Goal: Information Seeking & Learning: Understand process/instructions

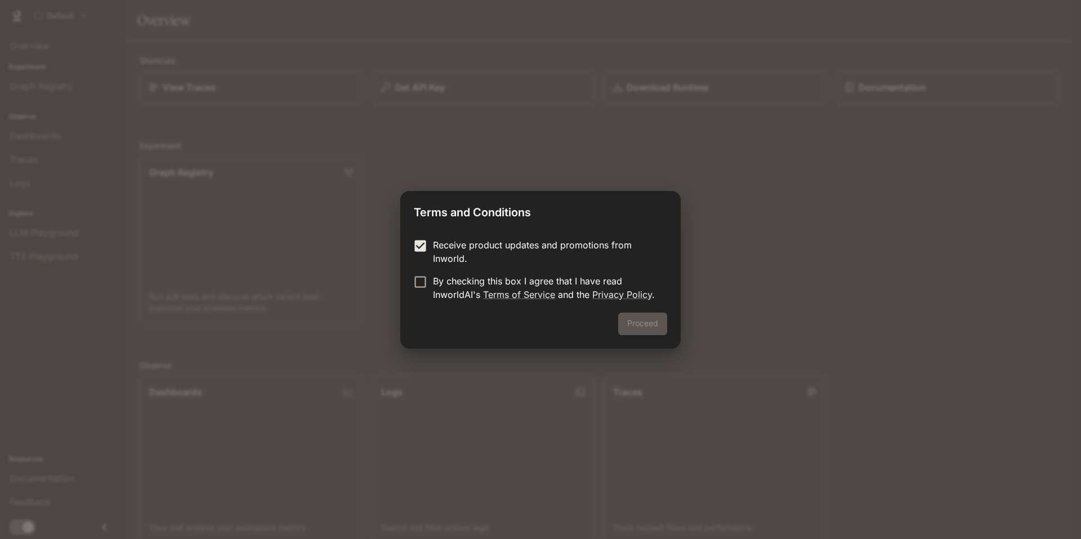
click at [423, 270] on form "Receive product updates and promotions from Inworld. By checking this box I agr…" at bounding box center [540, 269] width 253 height 63
click at [638, 327] on button "Proceed" at bounding box center [642, 324] width 49 height 23
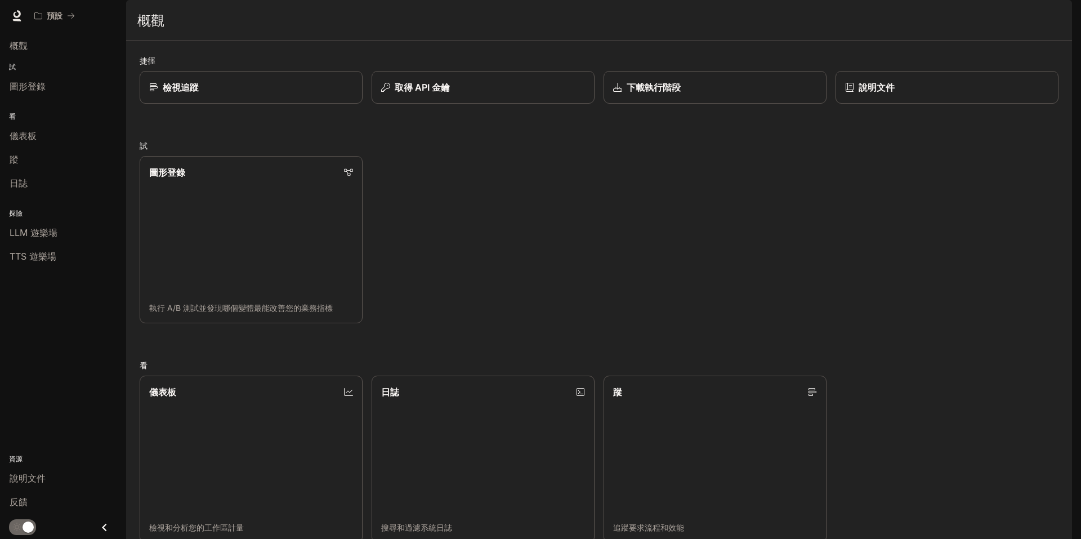
click at [571, 263] on div "圖形登錄 執行 A/B 測試並發現哪個變體最能改善您的業務指標" at bounding box center [595, 235] width 928 height 176
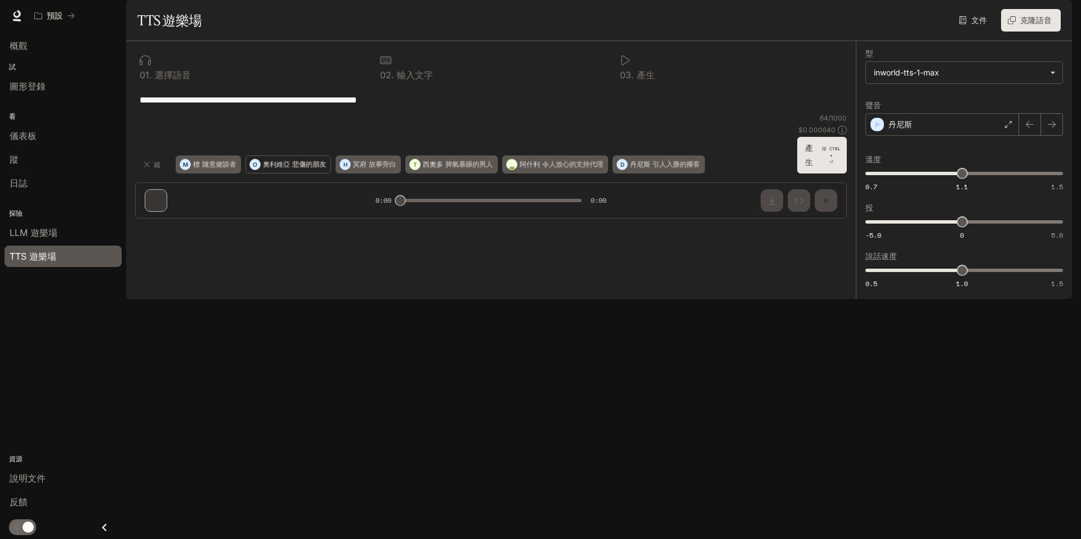
click at [319, 168] on p "悲傷的朋友" at bounding box center [309, 164] width 34 height 7
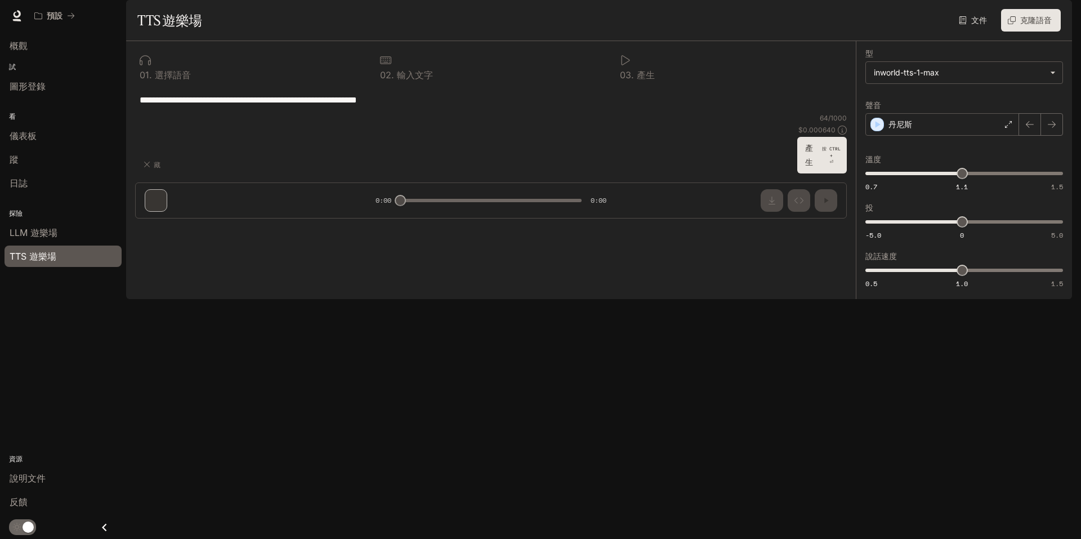
type textarea "**********"
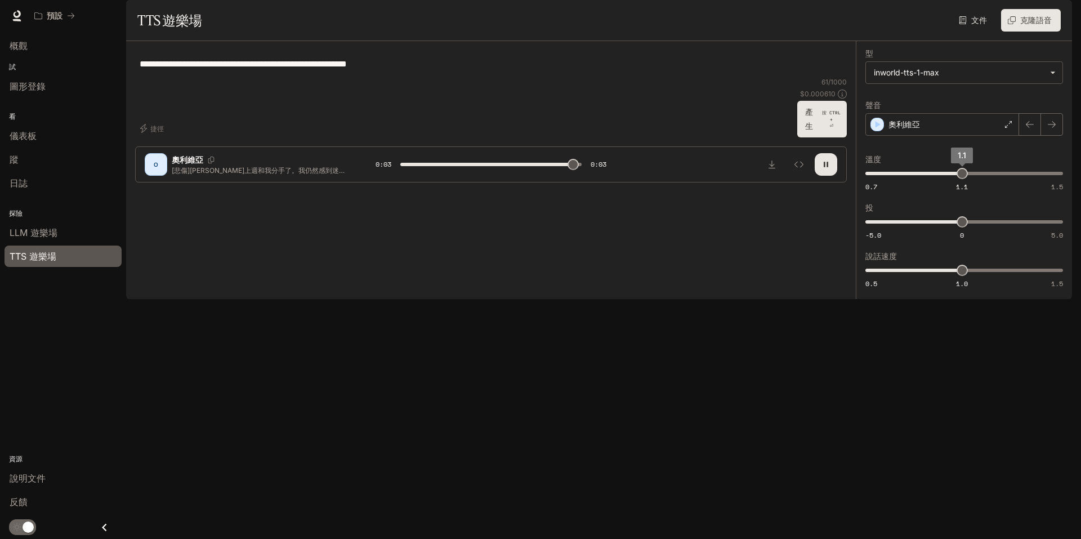
type input "*"
drag, startPoint x: 163, startPoint y: 92, endPoint x: 391, endPoint y: 100, distance: 228.8
click at [391, 70] on textarea "**********" at bounding box center [491, 63] width 703 height 13
click at [976, 28] on font "文件" at bounding box center [980, 21] width 16 height 14
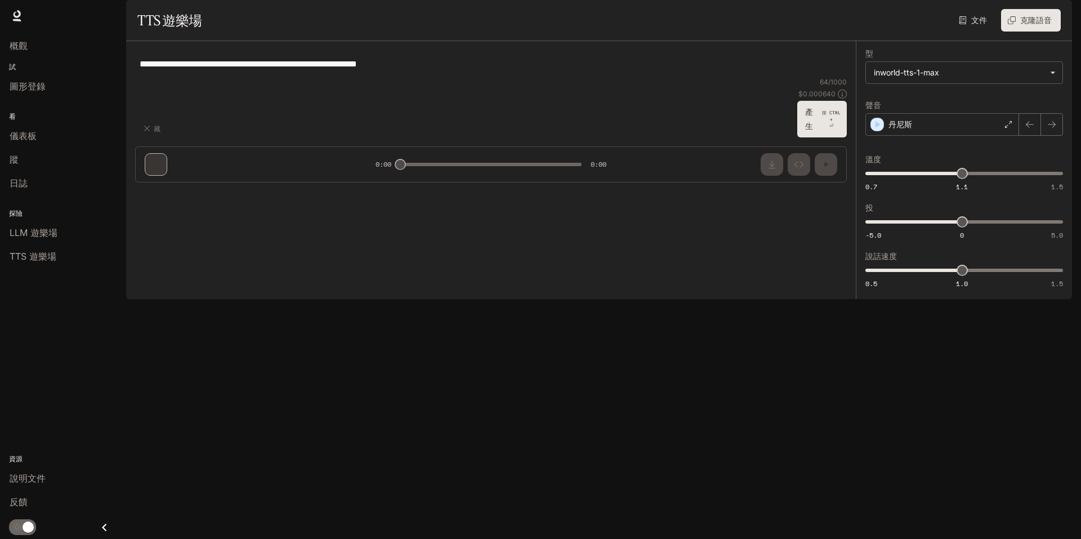
type textarea "**********"
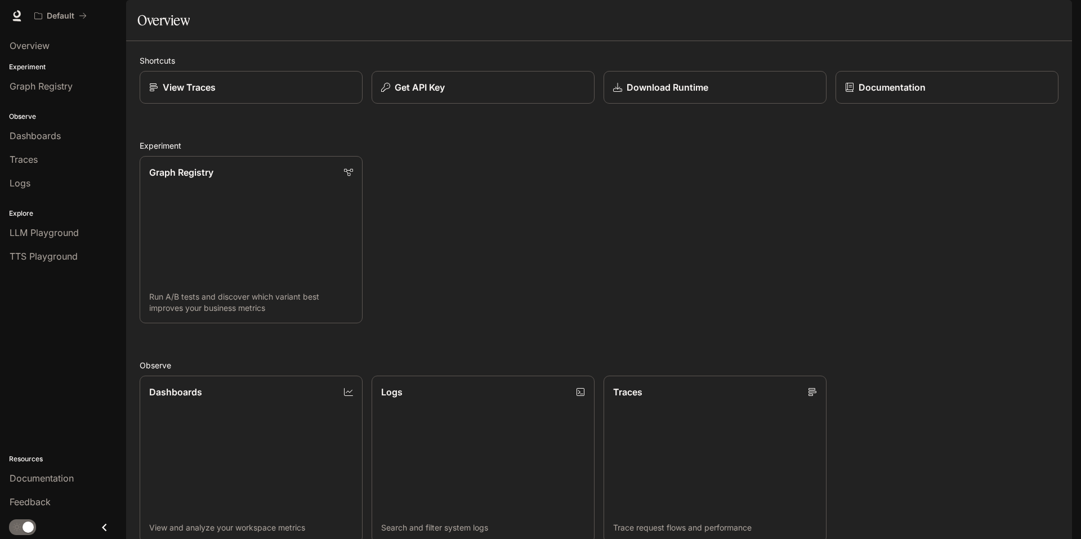
click at [747, 323] on div "Graph Registry Run A/B tests and discover which variant best improves your busi…" at bounding box center [595, 235] width 928 height 176
click at [583, 294] on div "Graph Registry Run A/B tests and discover which variant best improves your busi…" at bounding box center [595, 235] width 928 height 176
click at [271, 229] on link "Graph Registry Run A/B tests and discover which variant best improves your busi…" at bounding box center [251, 239] width 225 height 169
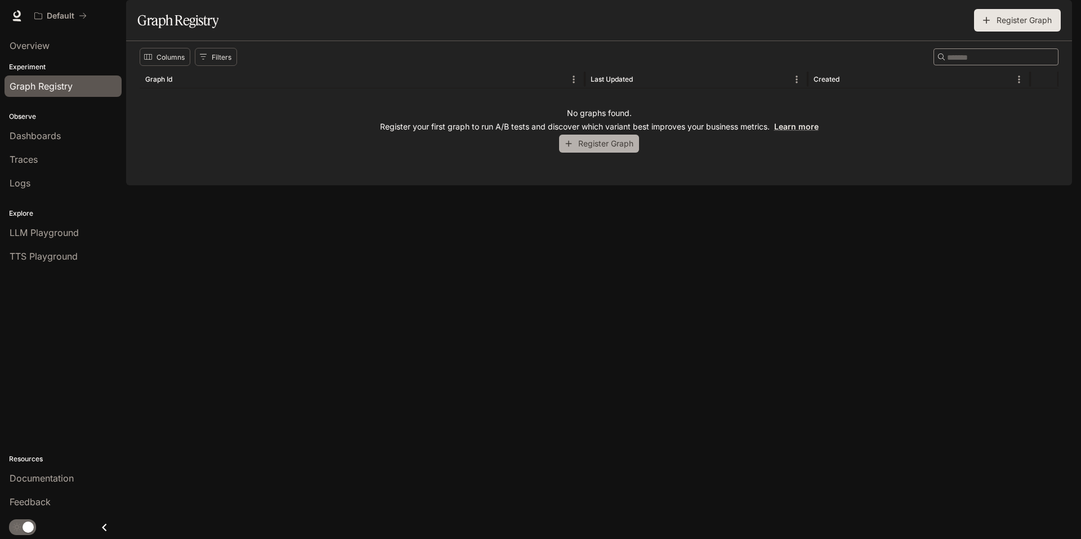
click at [580, 153] on button "Register Graph" at bounding box center [599, 144] width 80 height 19
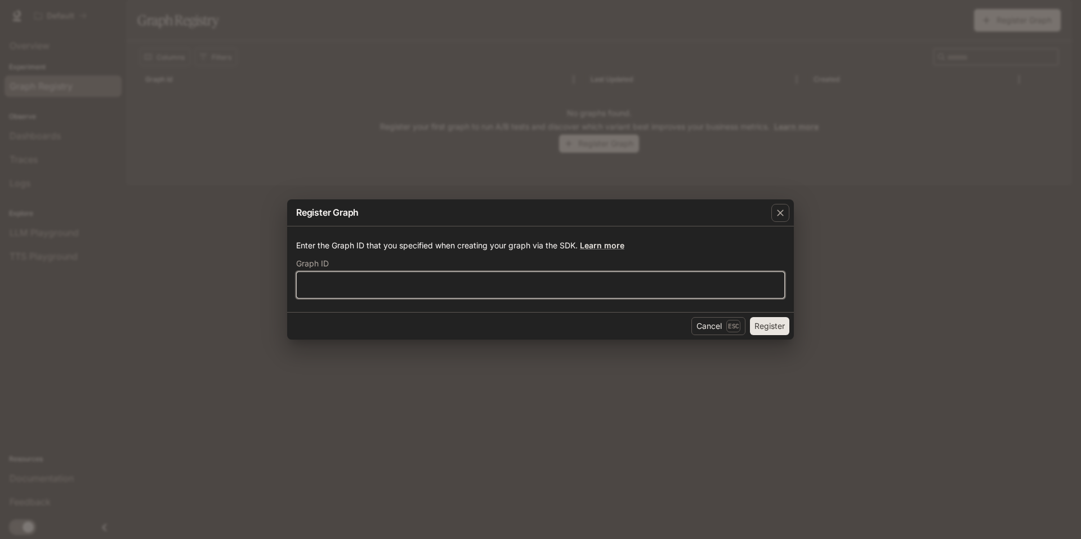
click at [400, 284] on input "text" at bounding box center [541, 284] width 488 height 11
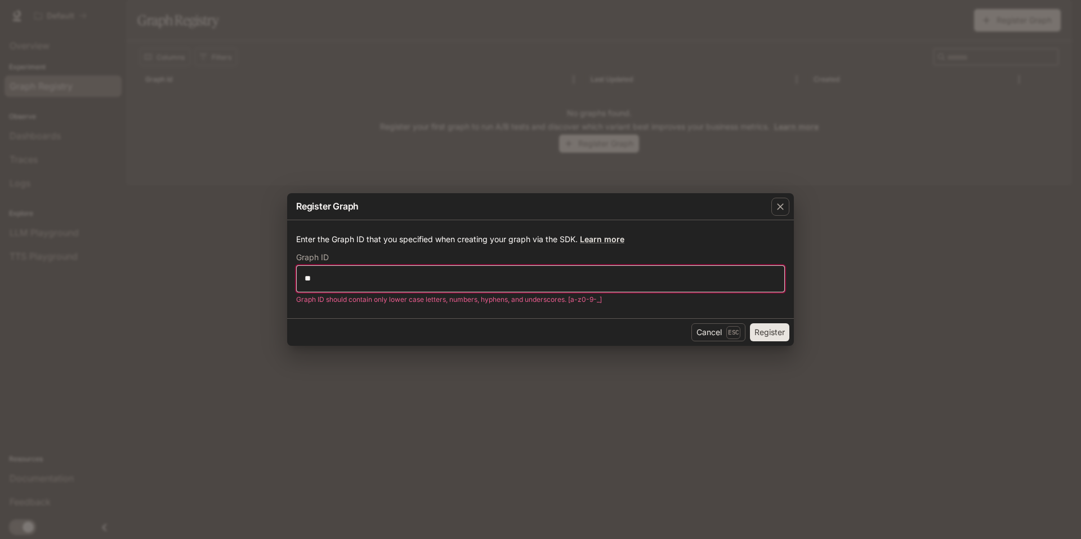
type input "*"
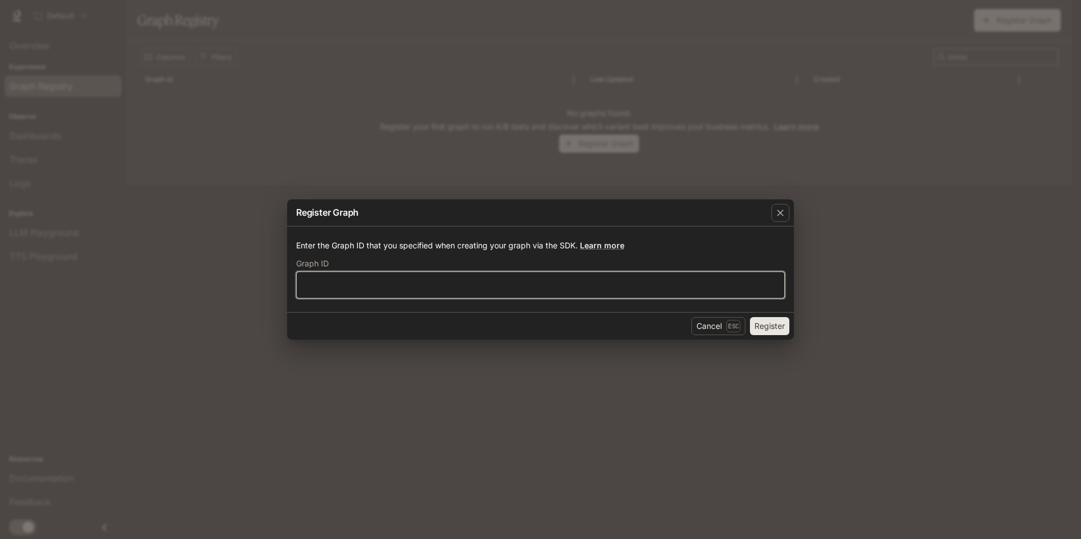
type input "*"
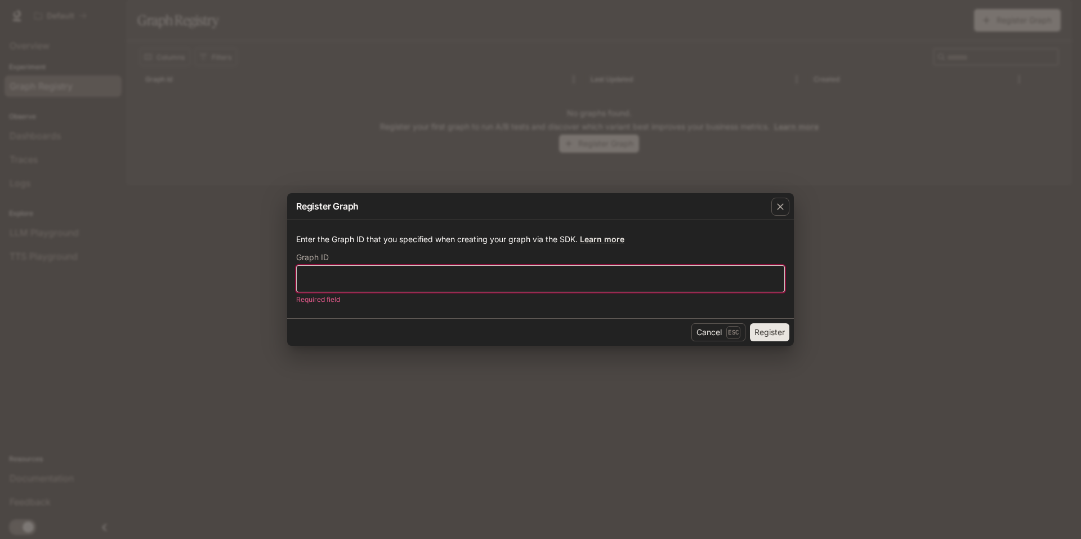
type input "*"
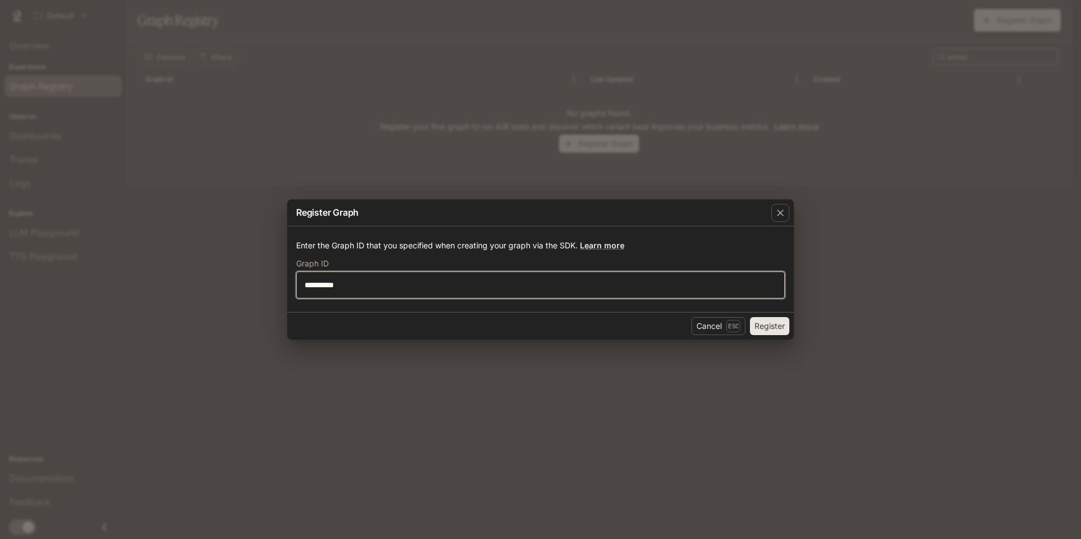
type input "**********"
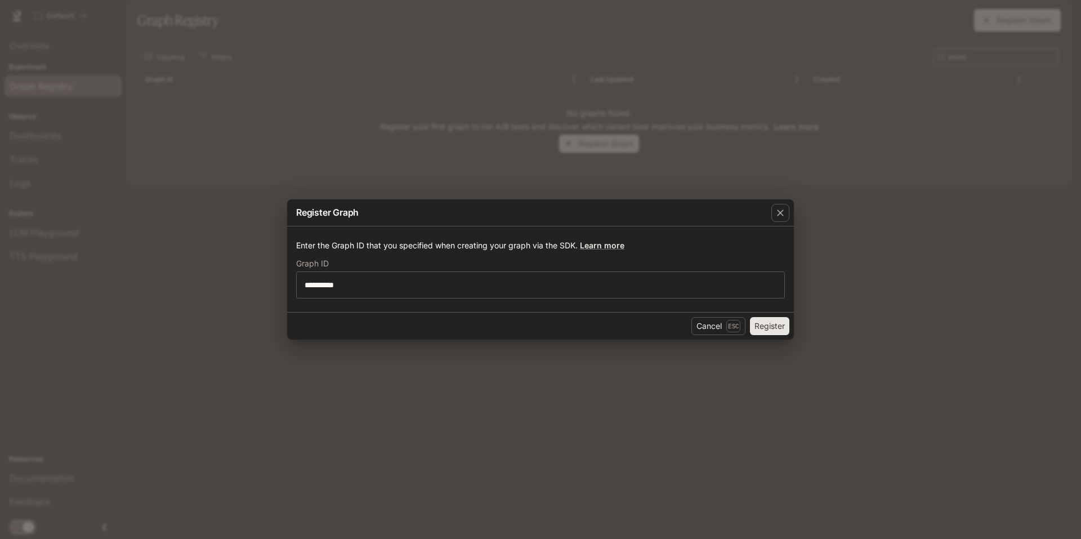
click at [768, 323] on button "Register" at bounding box center [769, 326] width 39 height 18
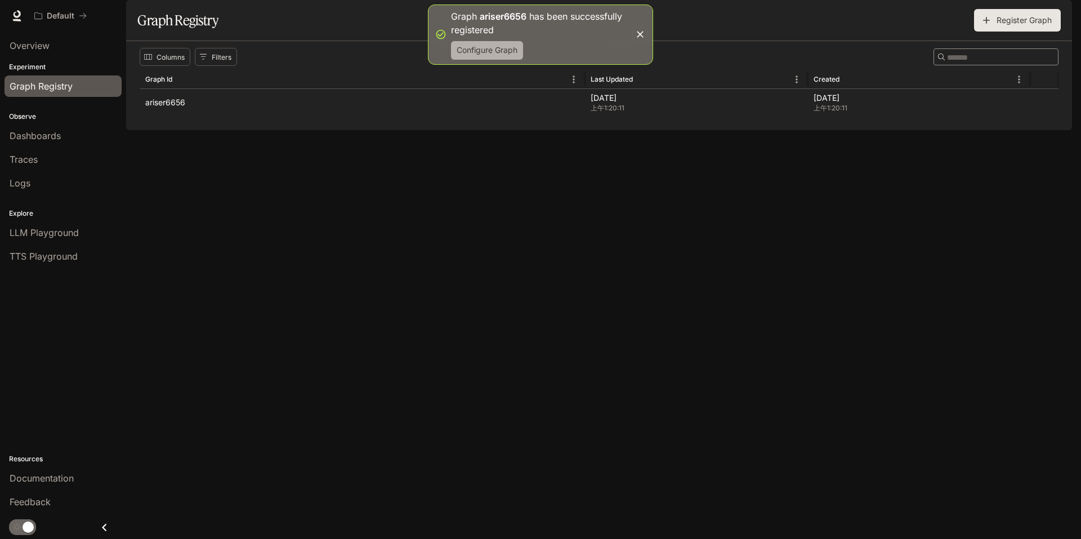
click at [511, 52] on button "Configure Graph" at bounding box center [487, 50] width 72 height 19
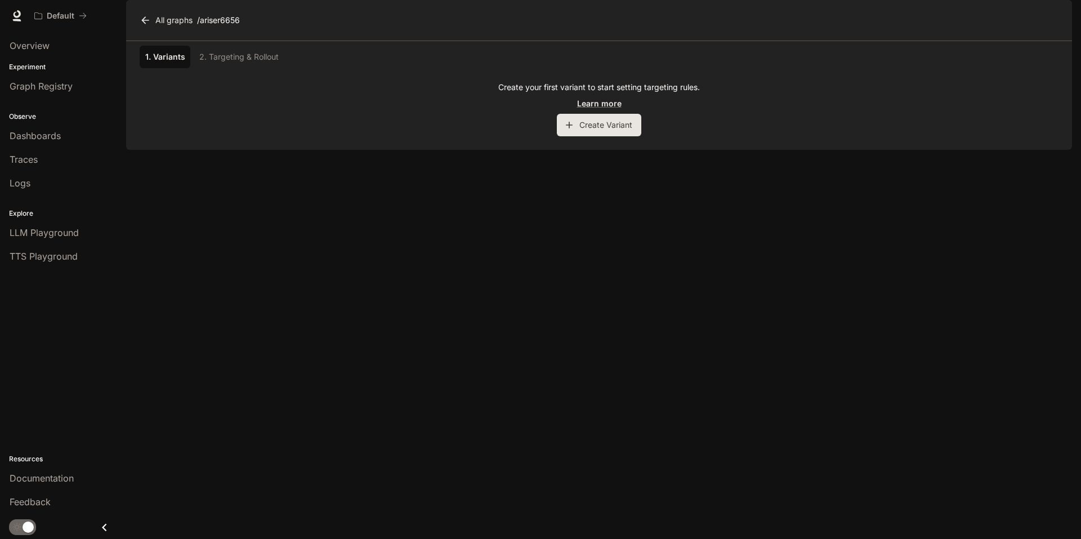
click at [224, 26] on p "/ ariser6656" at bounding box center [218, 20] width 43 height 11
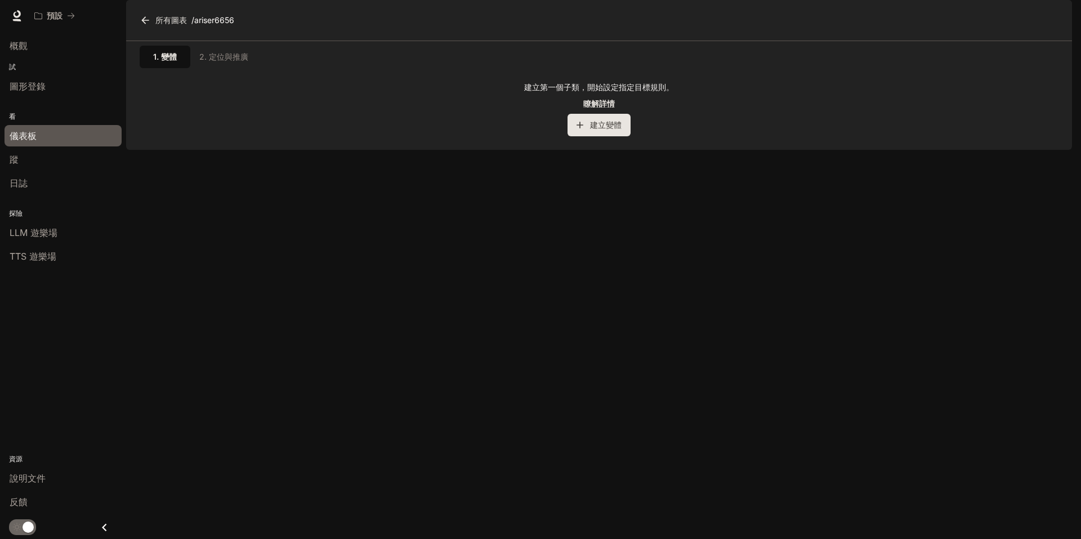
click at [38, 139] on div "儀表板" at bounding box center [63, 136] width 107 height 14
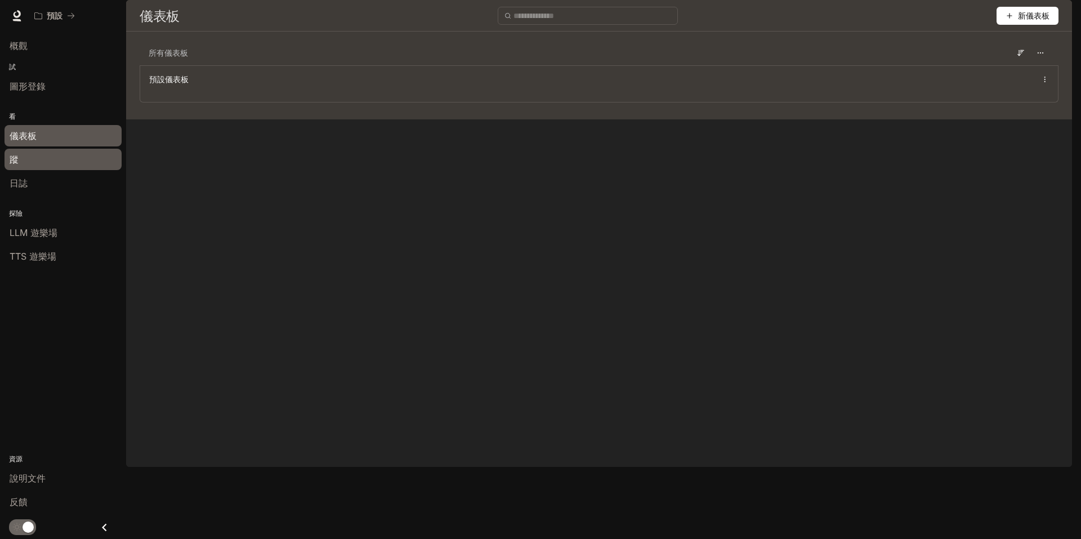
click at [46, 157] on div "蹤" at bounding box center [63, 160] width 107 height 14
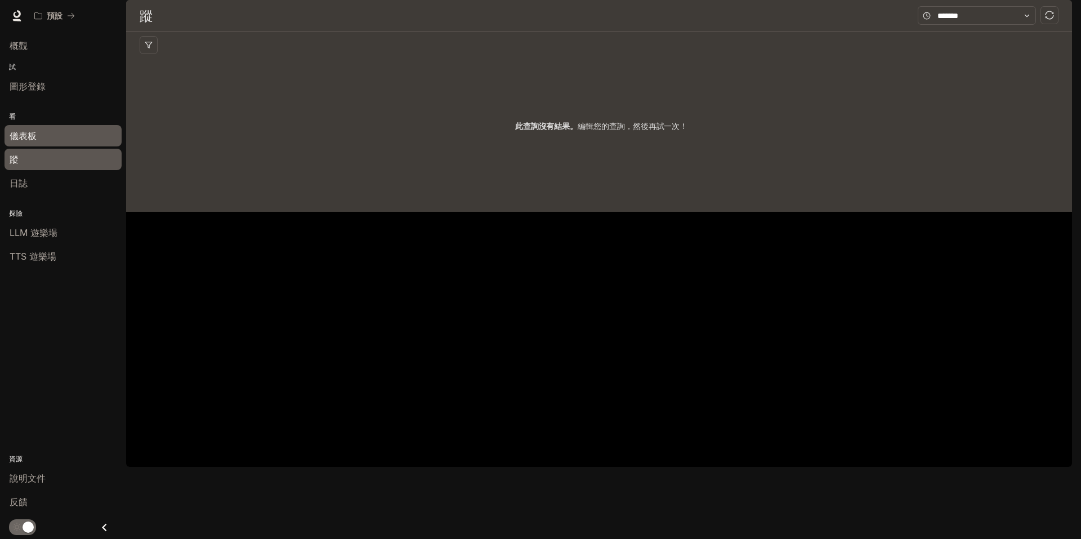
click at [33, 139] on span "儀表板" at bounding box center [23, 136] width 27 height 14
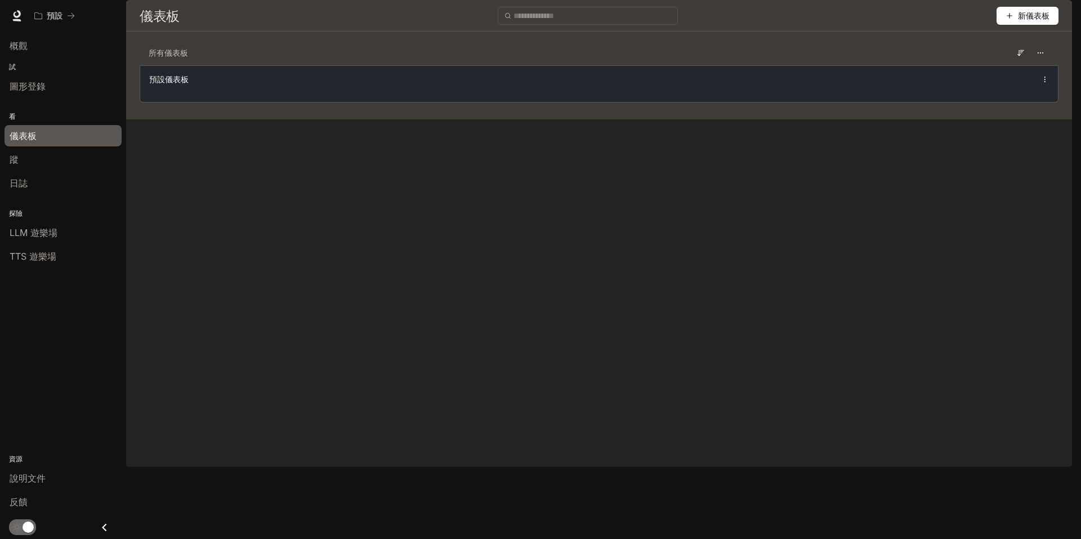
click at [588, 102] on div "預設儀表板" at bounding box center [599, 83] width 918 height 37
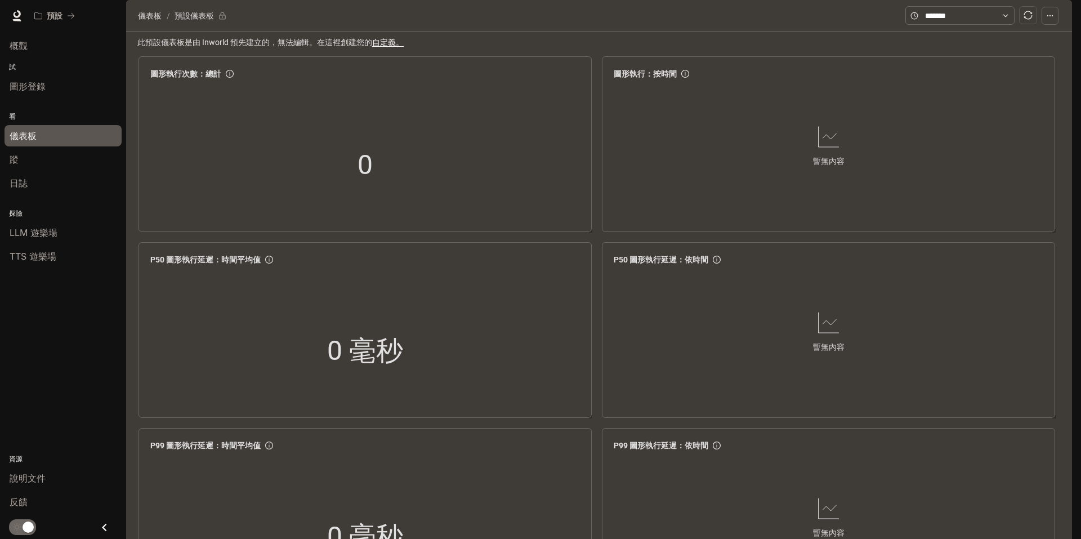
scroll to position [788, 0]
click at [71, 235] on div "LLM 遊樂場" at bounding box center [63, 233] width 107 height 14
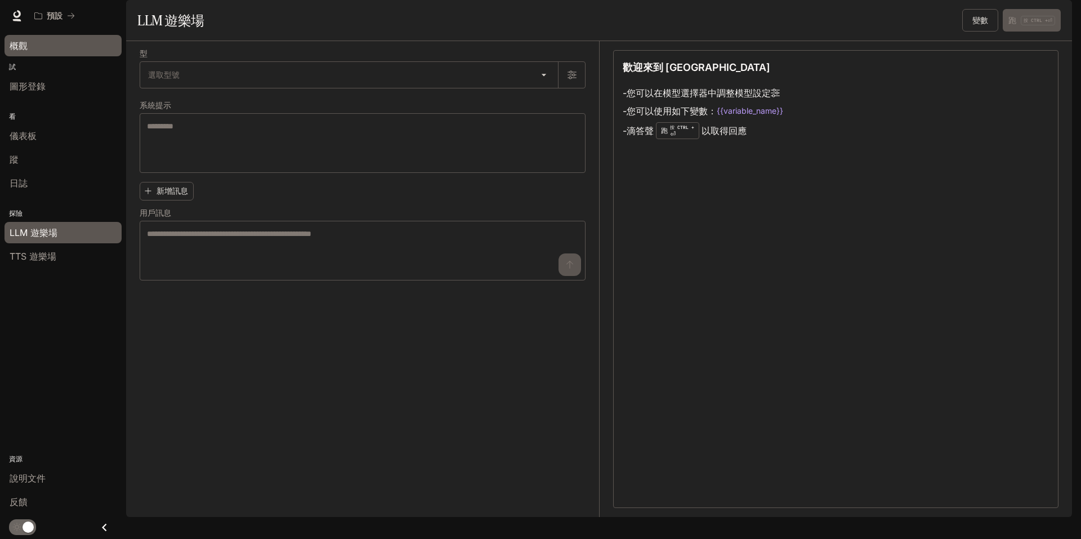
click at [29, 48] on div "概觀" at bounding box center [63, 46] width 107 height 14
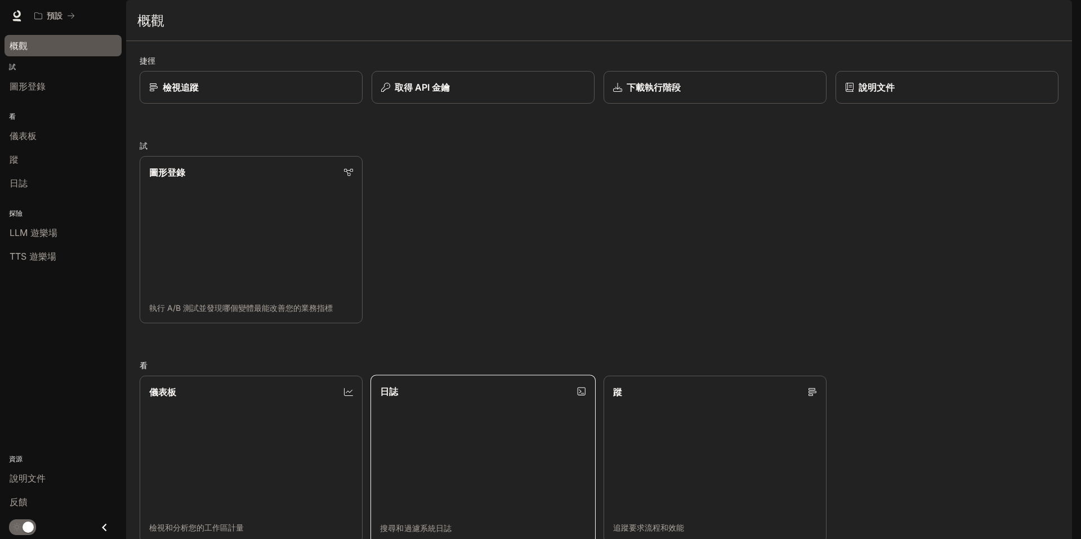
scroll to position [274, 0]
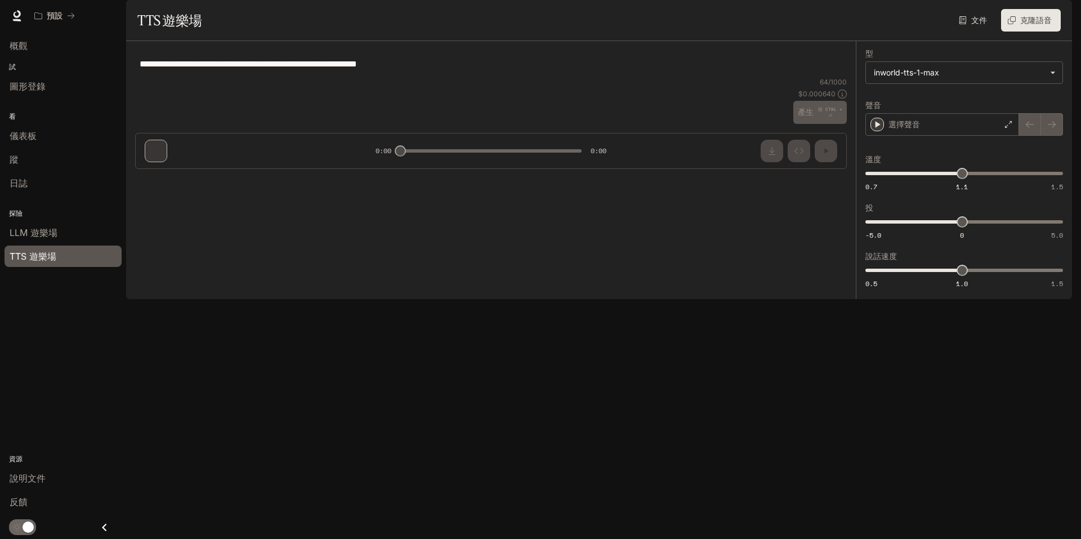
type textarea "**********"
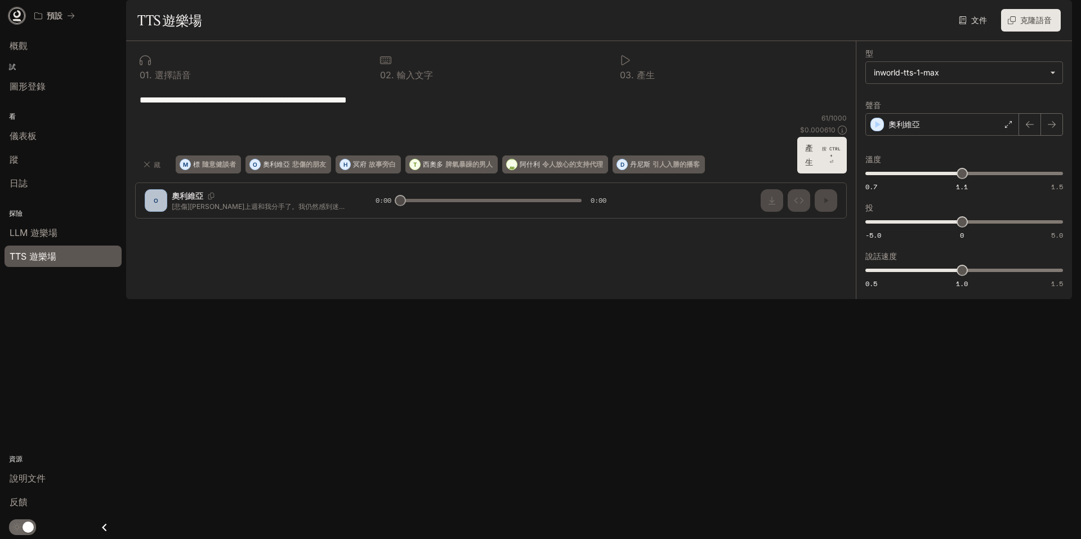
click at [19, 14] on icon at bounding box center [16, 15] width 11 height 11
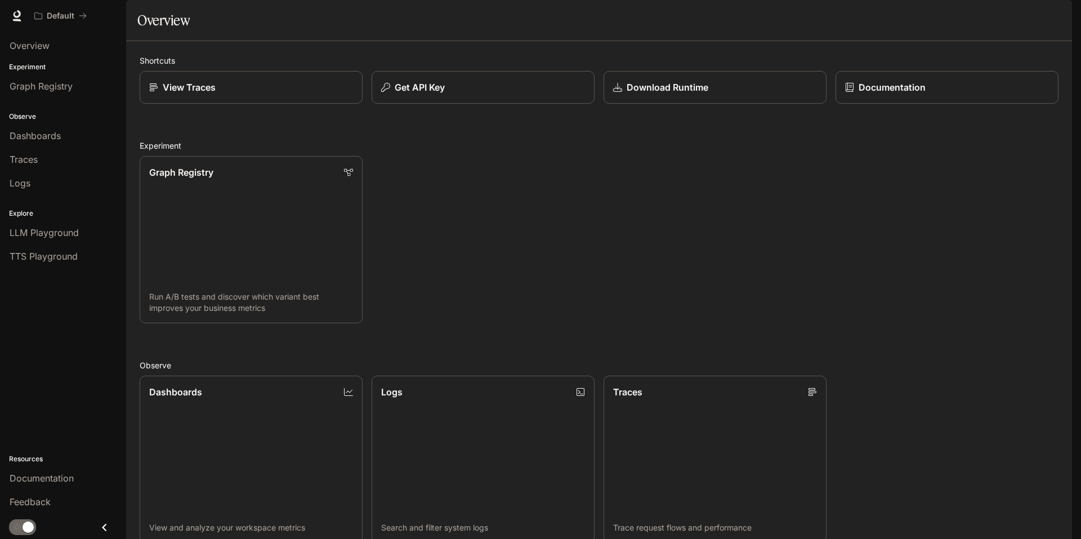
click at [1059, 24] on button "button" at bounding box center [1056, 16] width 23 height 23
click at [46, 476] on div at bounding box center [540, 269] width 1081 height 539
click at [41, 479] on span "Documentation" at bounding box center [42, 478] width 64 height 14
